Goal: Navigation & Orientation: Find specific page/section

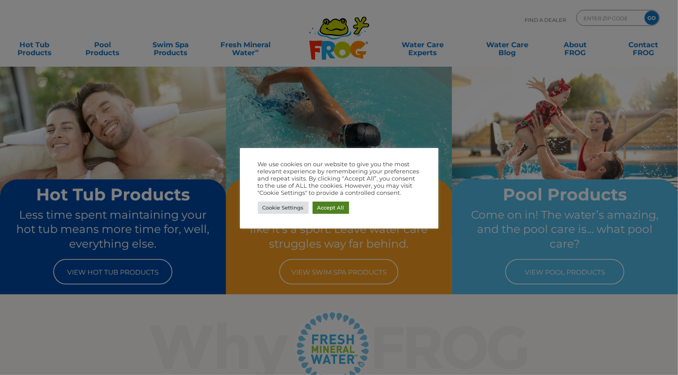
click at [333, 209] on link "Accept All" at bounding box center [331, 208] width 37 height 12
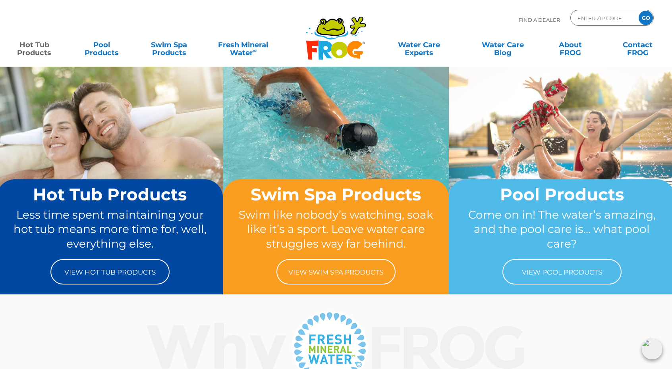
click at [29, 46] on link "Hot Tub Products" at bounding box center [34, 45] width 52 height 16
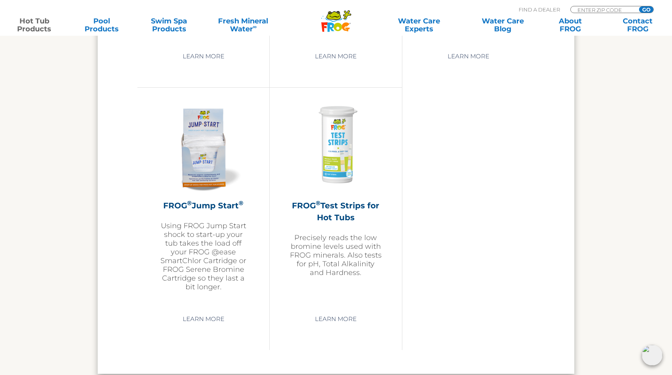
scroll to position [1986, 0]
